Goal: Information Seeking & Learning: Learn about a topic

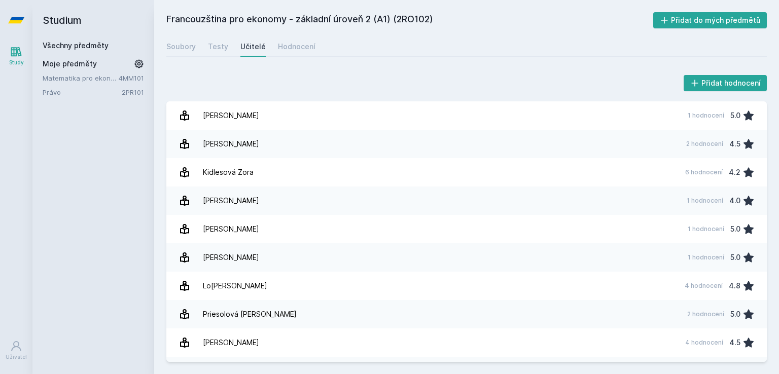
click at [87, 43] on link "Všechny předměty" at bounding box center [76, 45] width 66 height 9
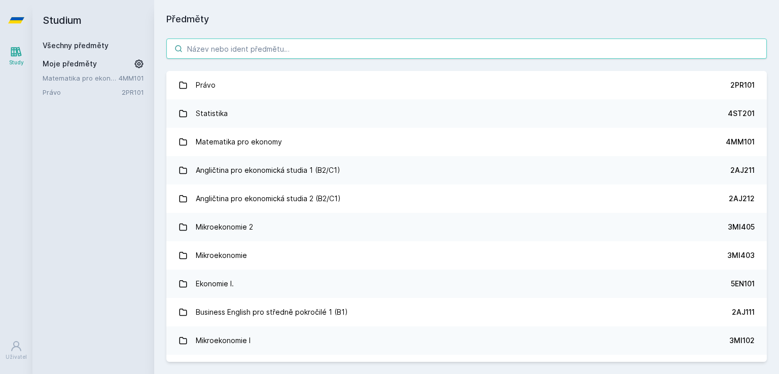
click at [220, 53] on input "search" at bounding box center [466, 49] width 601 height 20
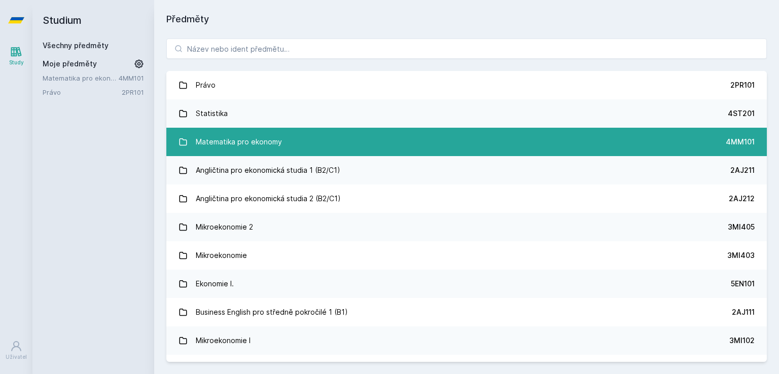
click at [298, 144] on link "Matematika pro ekonomy 4MM101" at bounding box center [466, 142] width 601 height 28
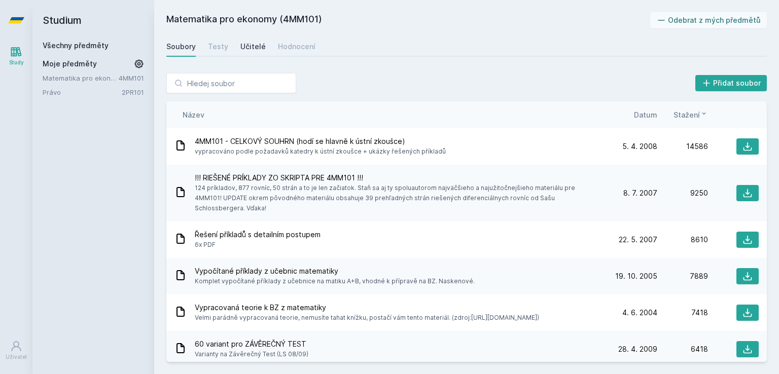
click at [250, 47] on div "Učitelé" at bounding box center [252, 47] width 25 height 10
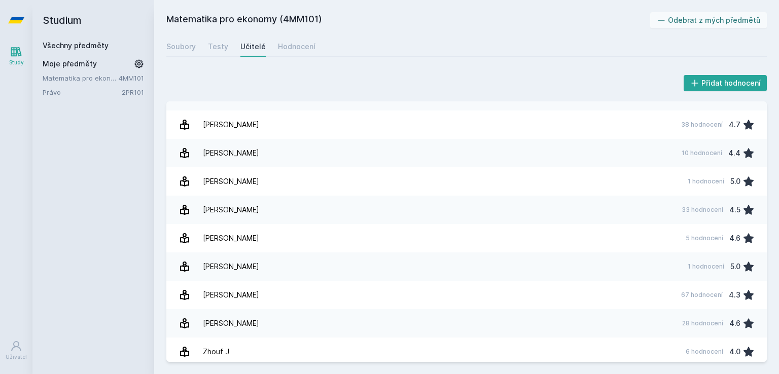
scroll to position [1017, 0]
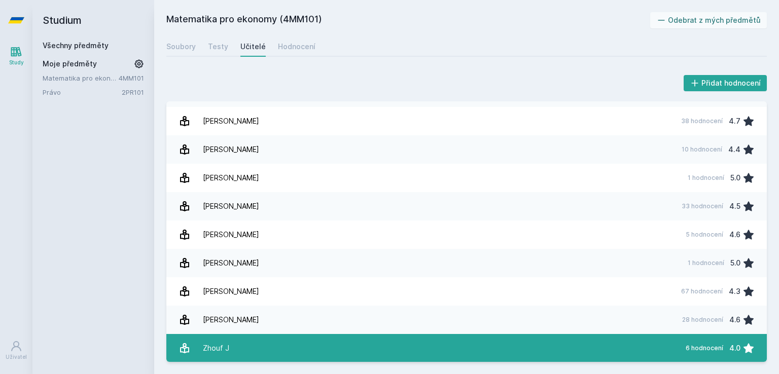
click at [316, 348] on link "Zhouf J 6 hodnocení 4.0" at bounding box center [466, 348] width 601 height 28
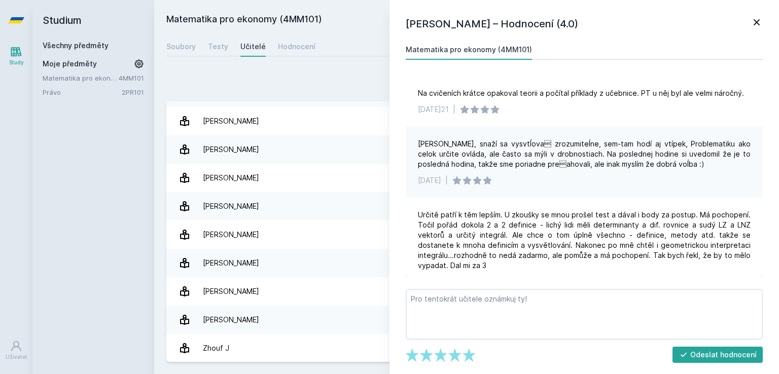
click at [755, 25] on icon at bounding box center [757, 22] width 12 height 12
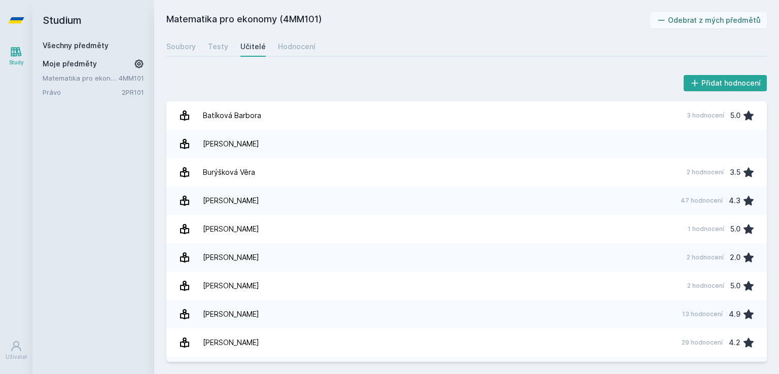
click at [66, 43] on link "Všechny předměty" at bounding box center [76, 45] width 66 height 9
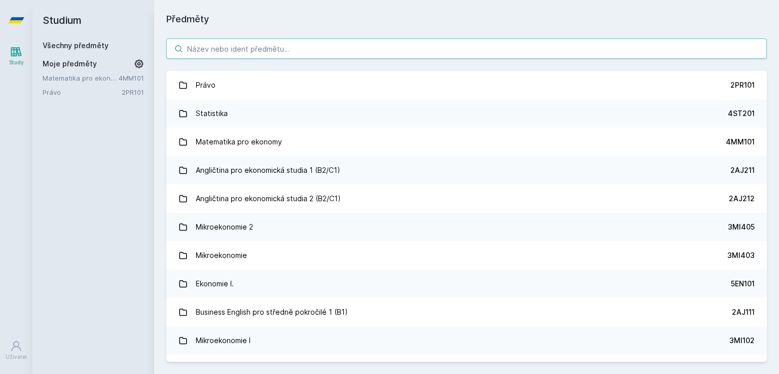
click at [262, 44] on input "search" at bounding box center [466, 49] width 601 height 20
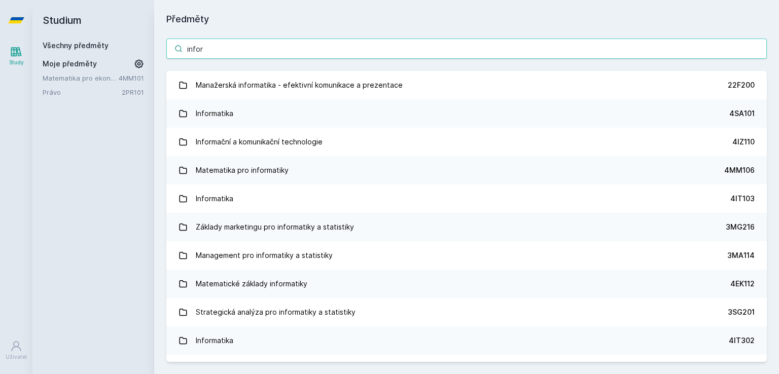
type input "infor"
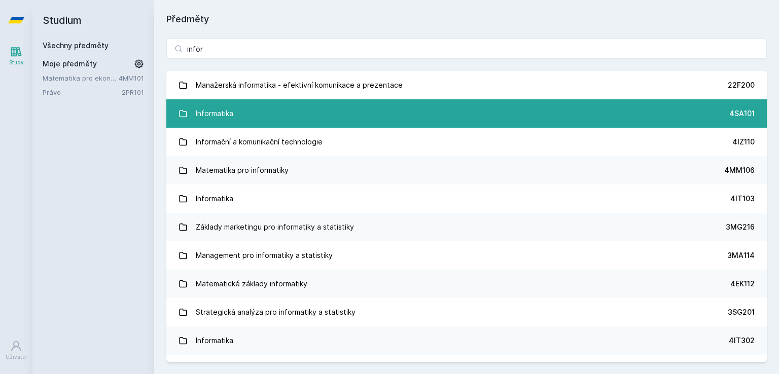
click at [463, 114] on link "Informatika 4SA101" at bounding box center [466, 113] width 601 height 28
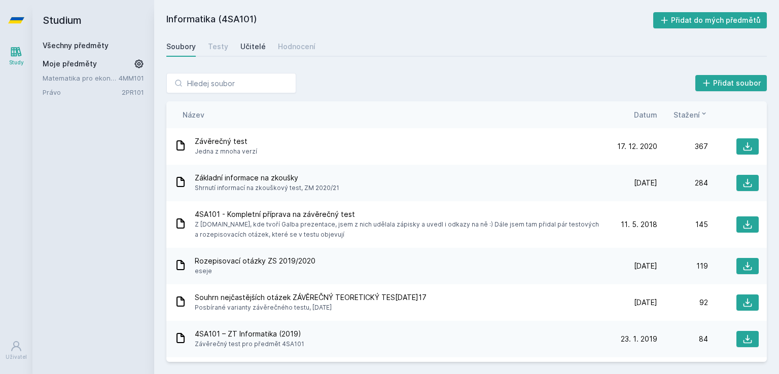
click at [248, 42] on div "Učitelé" at bounding box center [252, 47] width 25 height 10
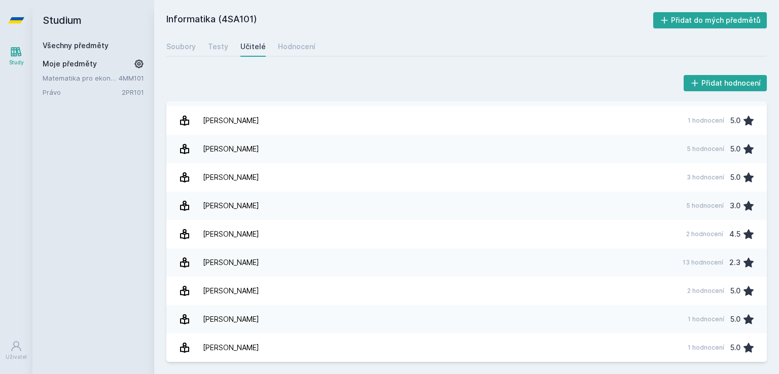
scroll to position [286, 0]
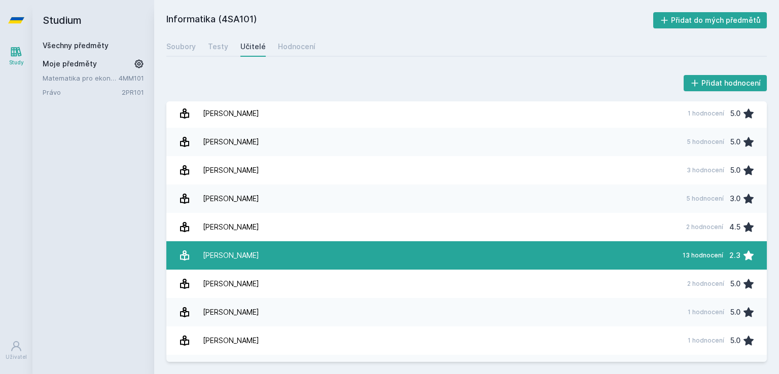
click at [540, 256] on link "[PERSON_NAME] 13 hodnocení 2.3" at bounding box center [466, 255] width 601 height 28
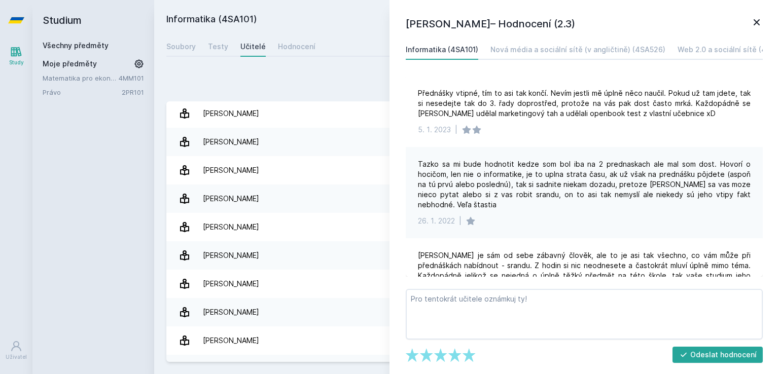
click at [445, 176] on div "Tazko sa mi bude hodnotit kedze som bol iba na 2 prednaskach ale mal som dost. …" at bounding box center [584, 184] width 333 height 51
click at [502, 174] on div "Tazko sa mi bude hodnotit kedze som bol iba na 2 prednaskach ale mal som dost. …" at bounding box center [584, 184] width 333 height 51
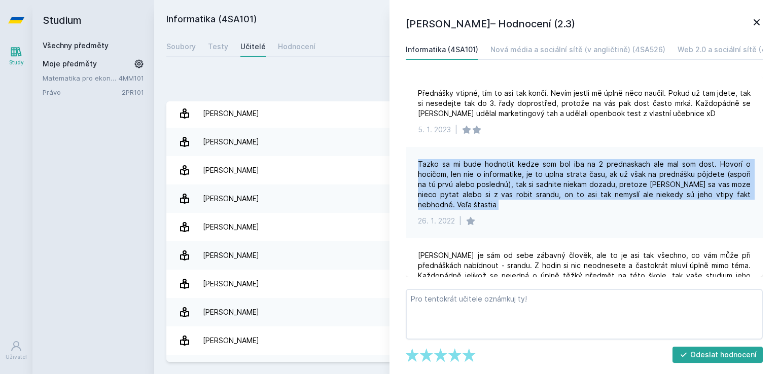
click at [502, 174] on div "Tazko sa mi bude hodnotit kedze som bol iba na 2 prednaskach ale mal som dost. …" at bounding box center [584, 184] width 333 height 51
click at [541, 185] on div "Tazko sa mi bude hodnotit kedze som bol iba na 2 prednaskach ale mal som dost. …" at bounding box center [584, 184] width 333 height 51
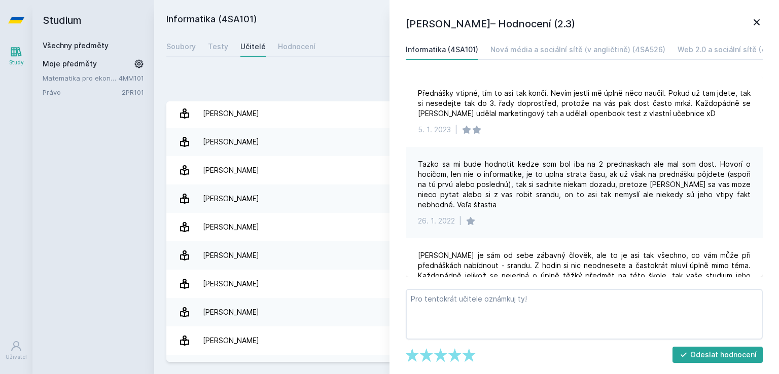
click at [550, 186] on div "Tazko sa mi bude hodnotit kedze som bol iba na 2 prednaskach ale mal som dost. …" at bounding box center [584, 184] width 333 height 51
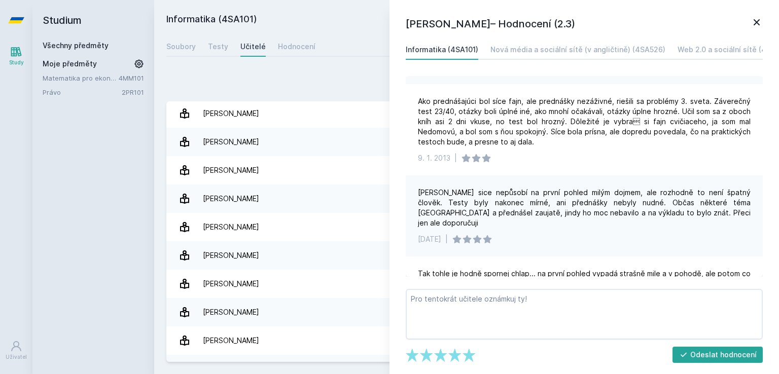
scroll to position [813, 0]
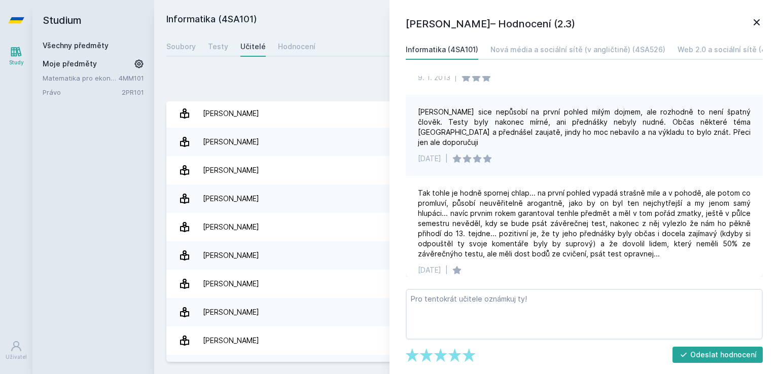
click at [755, 17] on icon at bounding box center [757, 22] width 12 height 12
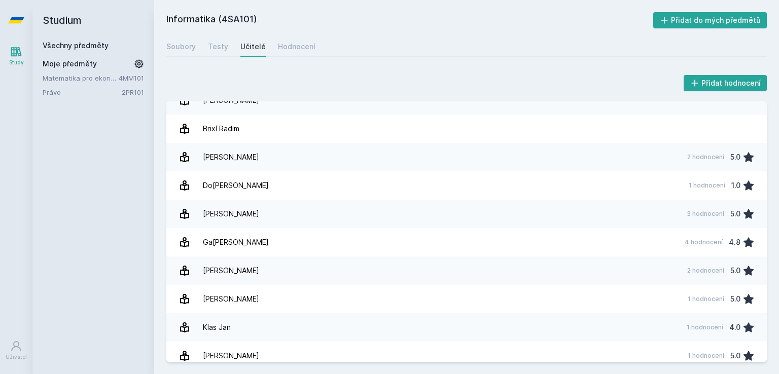
scroll to position [42, 0]
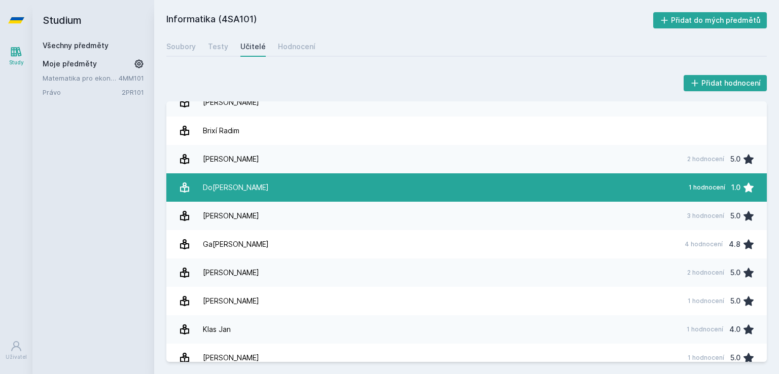
click at [503, 191] on link "[PERSON_NAME] 1 hodnocení 1.0" at bounding box center [466, 188] width 601 height 28
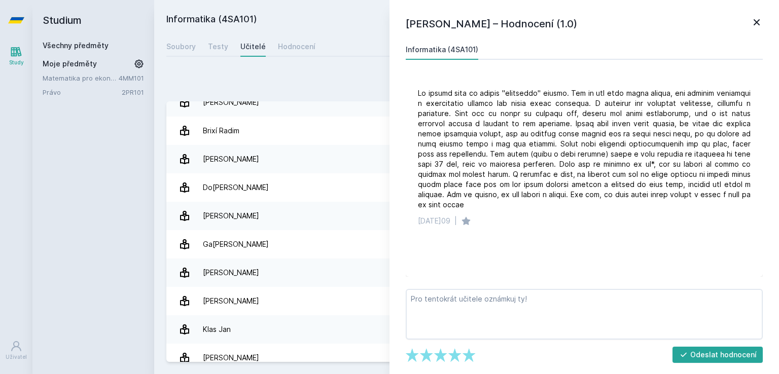
click at [760, 21] on icon at bounding box center [757, 22] width 12 height 12
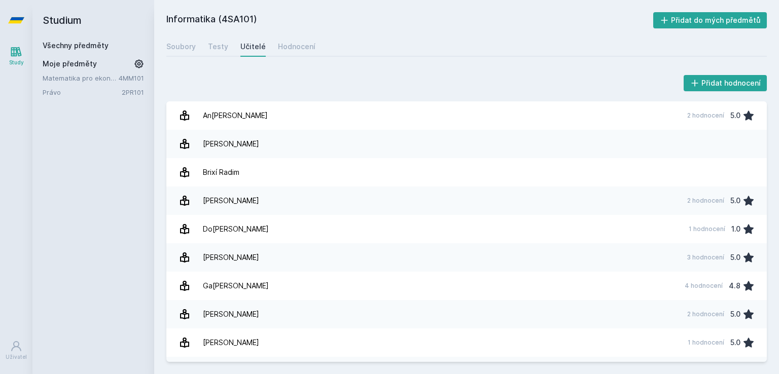
click at [63, 47] on link "Všechny předměty" at bounding box center [76, 45] width 66 height 9
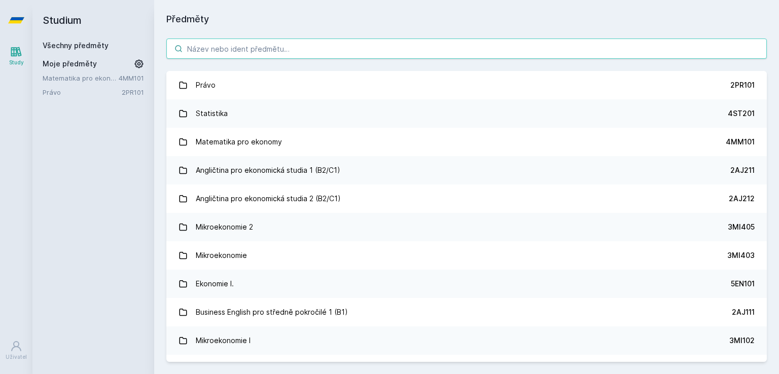
click at [272, 56] on input "search" at bounding box center [466, 49] width 601 height 20
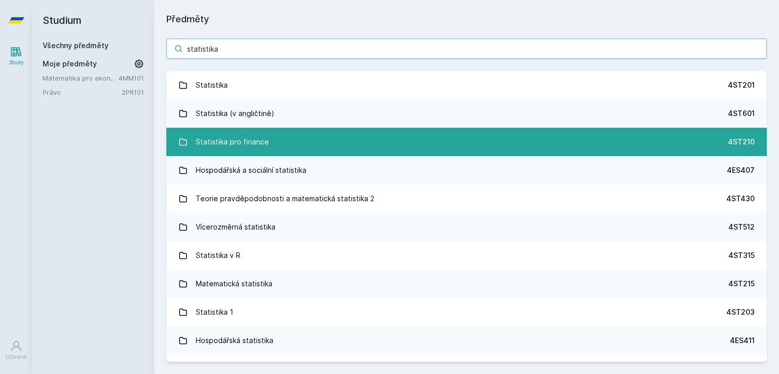
type input "statistika"
click at [281, 133] on link "Statistika pro finance 4ST210" at bounding box center [466, 142] width 601 height 28
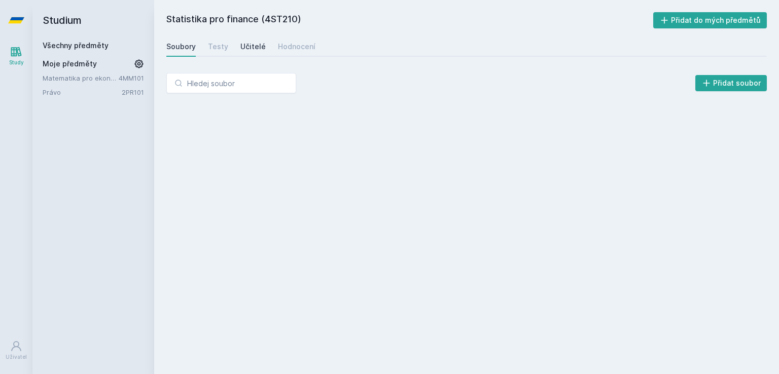
click at [244, 47] on div "Učitelé" at bounding box center [252, 47] width 25 height 10
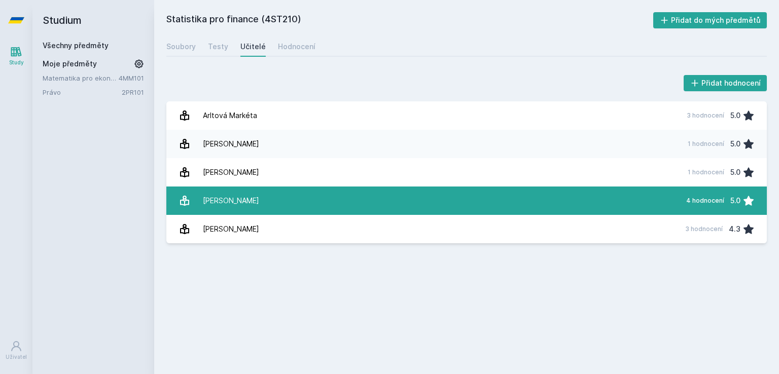
click at [371, 202] on link "L[PERSON_NAME] 4 hodnocení 5.0" at bounding box center [466, 201] width 601 height 28
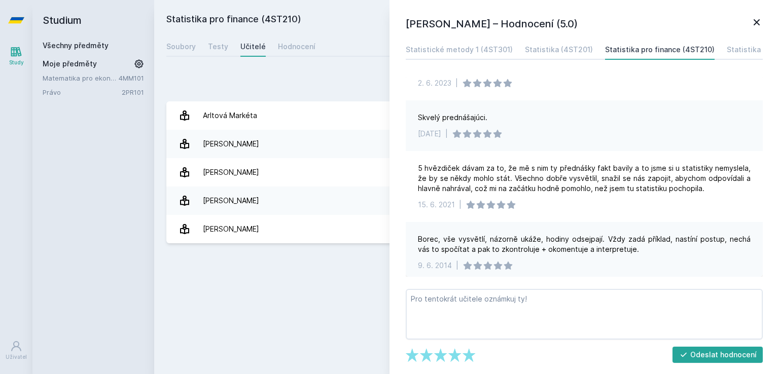
scroll to position [73, 0]
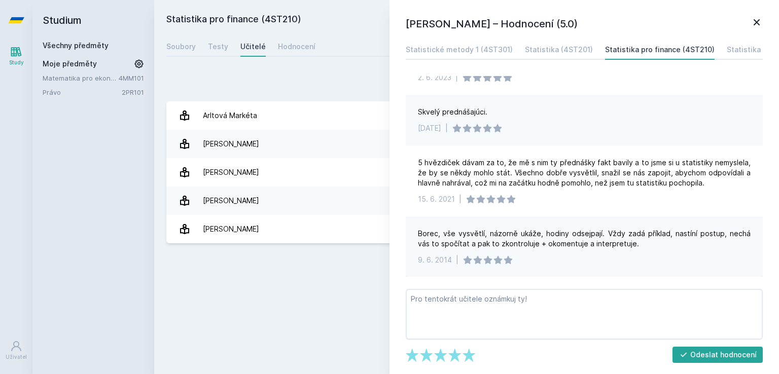
click at [758, 18] on icon at bounding box center [757, 22] width 12 height 12
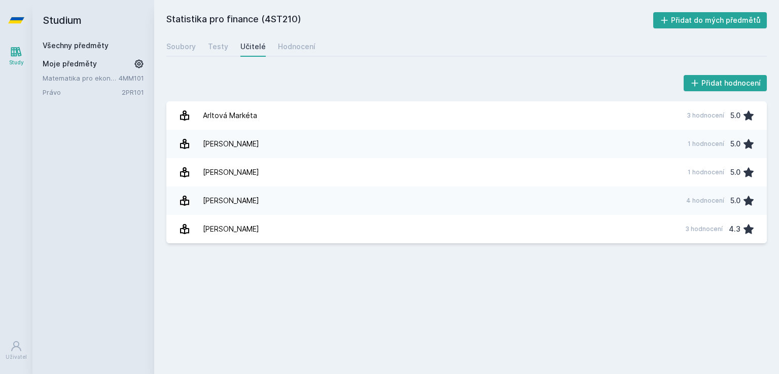
click at [71, 67] on span "Moje předměty" at bounding box center [70, 64] width 54 height 10
click at [92, 61] on span "Moje předměty" at bounding box center [70, 64] width 54 height 10
click at [22, 57] on icon at bounding box center [16, 52] width 12 height 12
